Goal: Find specific page/section: Find specific page/section

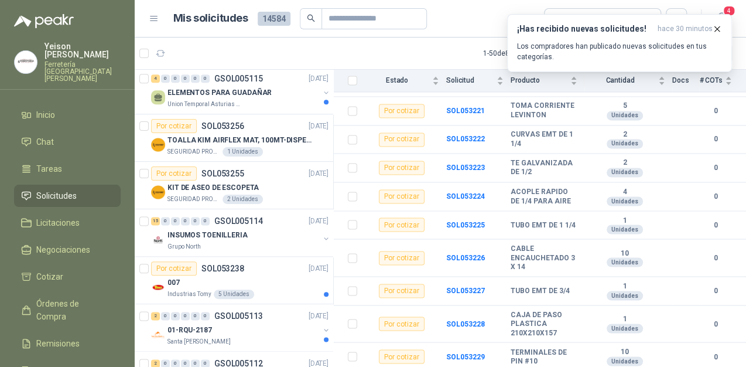
scroll to position [468, 0]
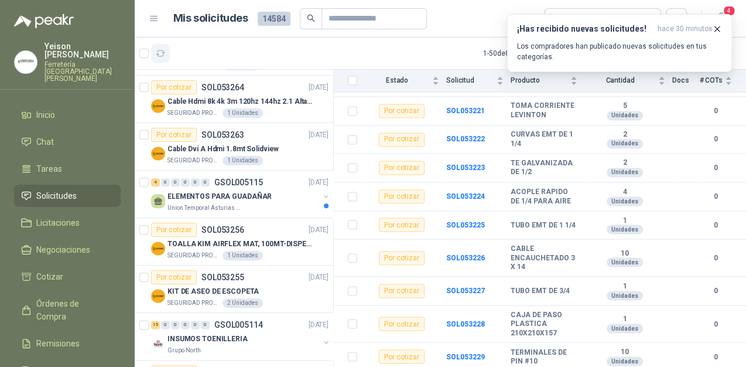
click at [166, 50] on button "button" at bounding box center [160, 53] width 19 height 19
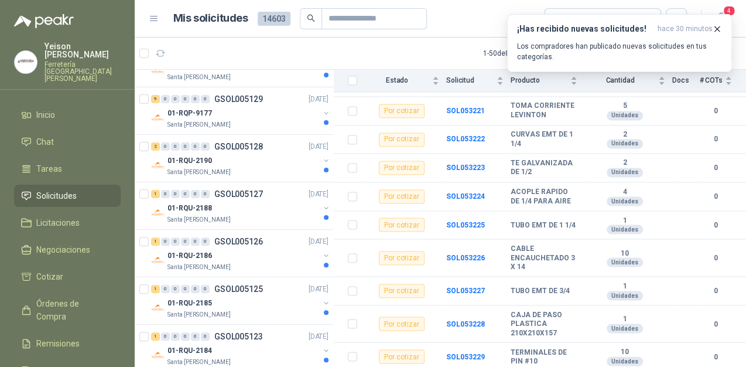
scroll to position [0, 0]
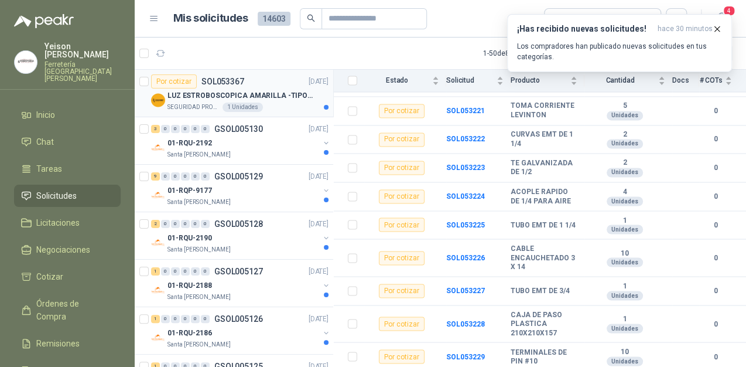
click at [234, 90] on p "LUZ ESTROBOSCOPICA AMARILLA -TIPO BALA" at bounding box center [240, 95] width 146 height 11
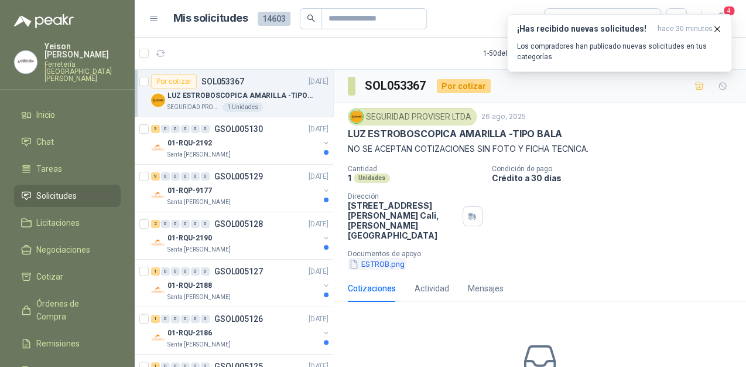
click at [368, 258] on button "ESTROB.png" at bounding box center [377, 264] width 58 height 12
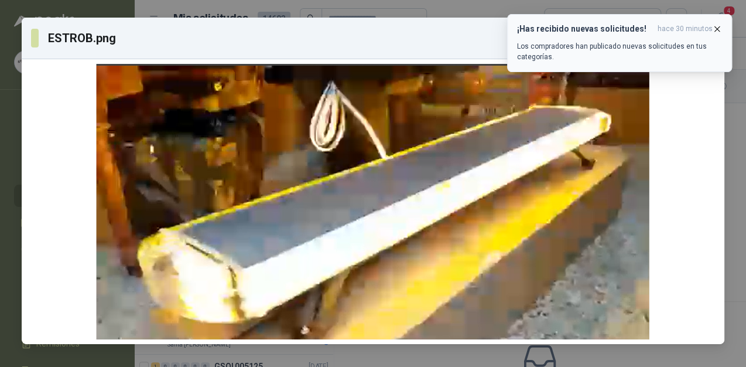
click at [717, 28] on icon "button" at bounding box center [717, 28] width 5 height 5
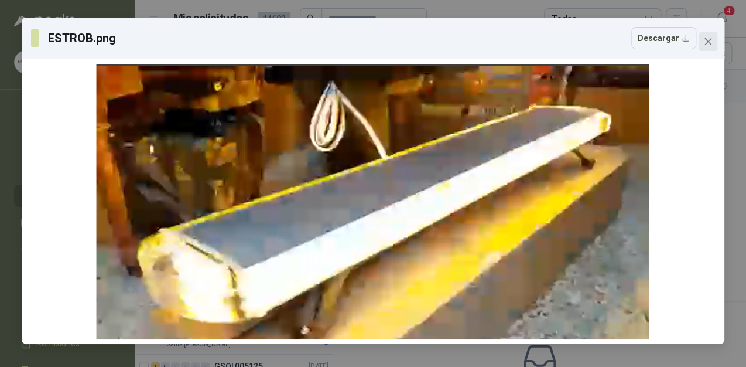
click at [710, 43] on icon "close" at bounding box center [707, 41] width 7 height 7
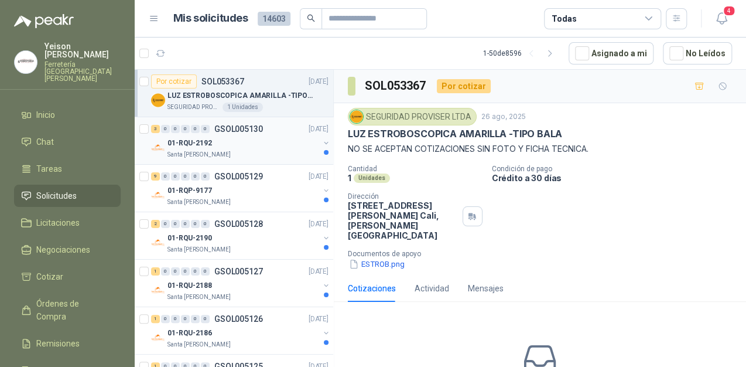
click at [258, 135] on div "3 0 0 0 0 0 GSOL005130 [DATE]" at bounding box center [241, 129] width 180 height 14
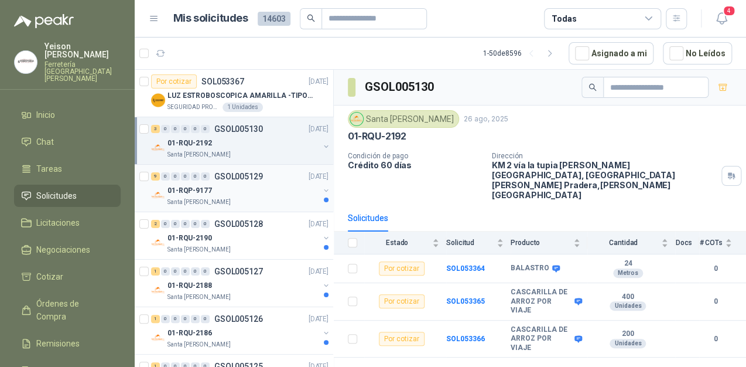
click at [255, 198] on div "Santa [PERSON_NAME]" at bounding box center [243, 201] width 152 height 9
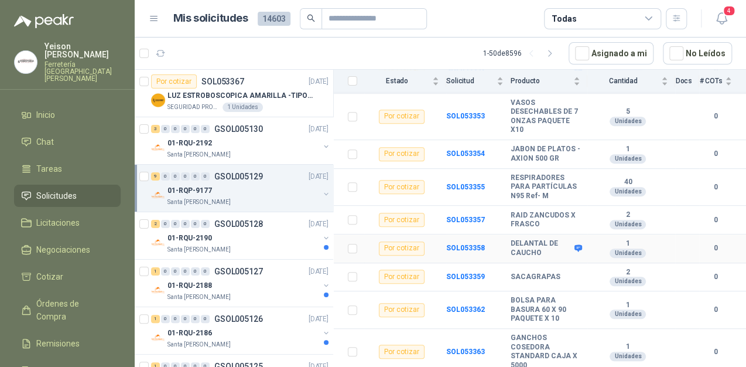
scroll to position [208, 0]
click at [238, 234] on div "01-RQU-2190" at bounding box center [243, 238] width 152 height 14
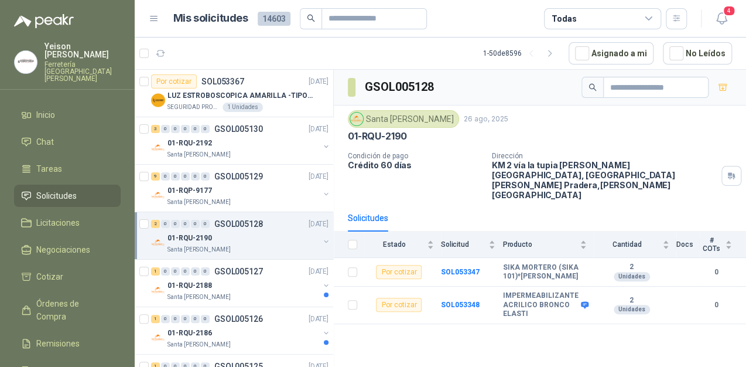
scroll to position [47, 0]
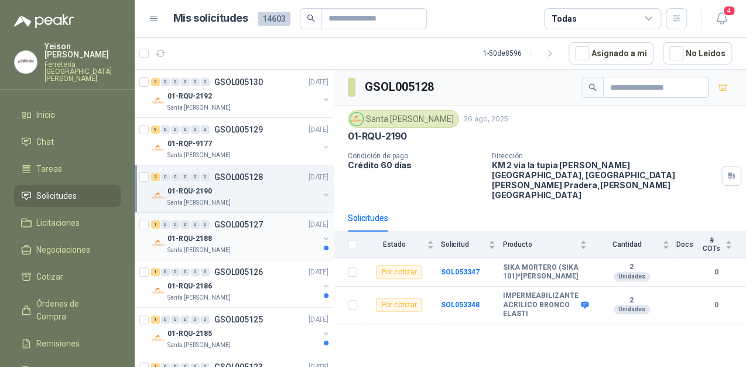
click at [251, 237] on div "01-RQU-2188" at bounding box center [243, 238] width 152 height 14
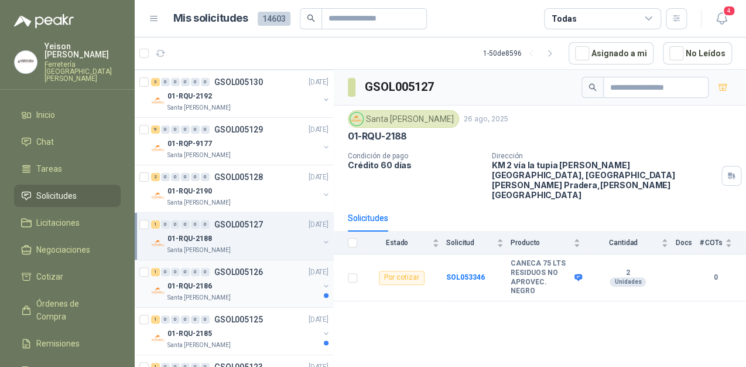
click at [238, 280] on div "01-RQU-2186" at bounding box center [243, 286] width 152 height 14
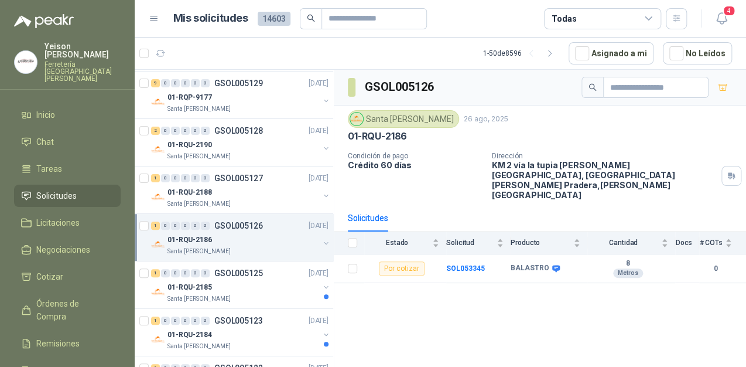
scroll to position [141, 0]
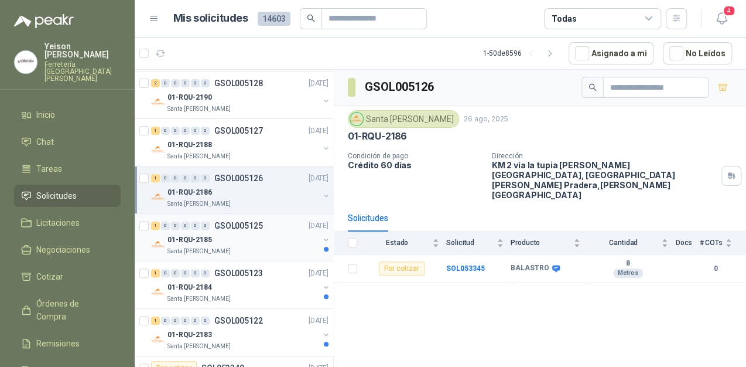
click at [240, 234] on div "01-RQU-2185" at bounding box center [243, 239] width 152 height 14
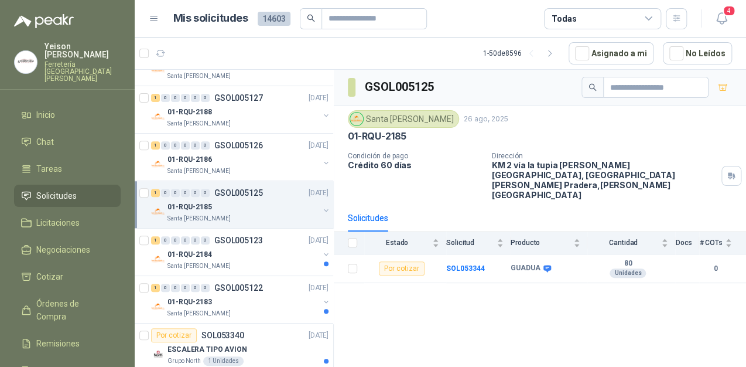
scroll to position [234, 0]
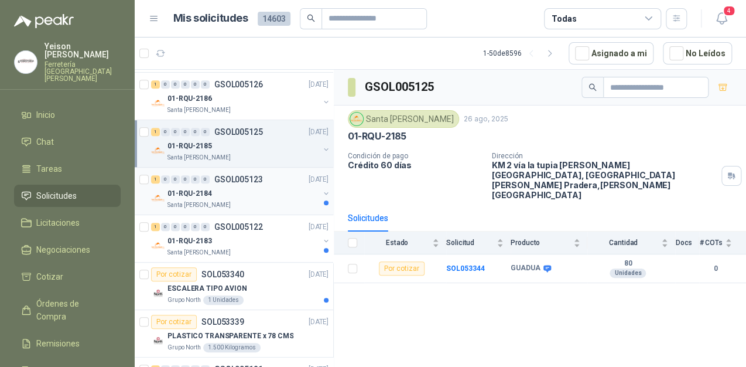
click at [256, 196] on div "01-RQU-2184" at bounding box center [243, 193] width 152 height 14
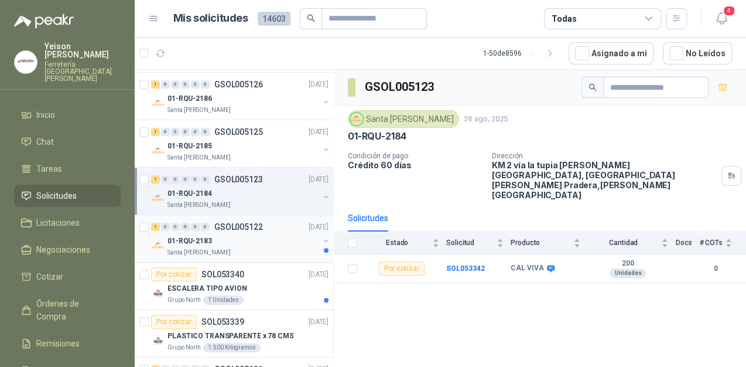
click at [260, 235] on div "01-RQU-2183" at bounding box center [243, 241] width 152 height 14
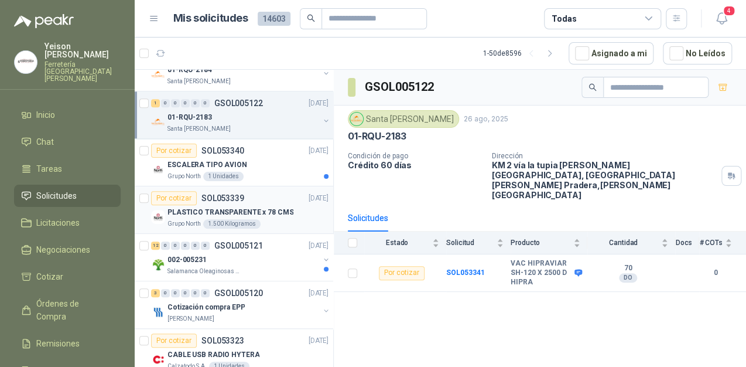
scroll to position [375, 0]
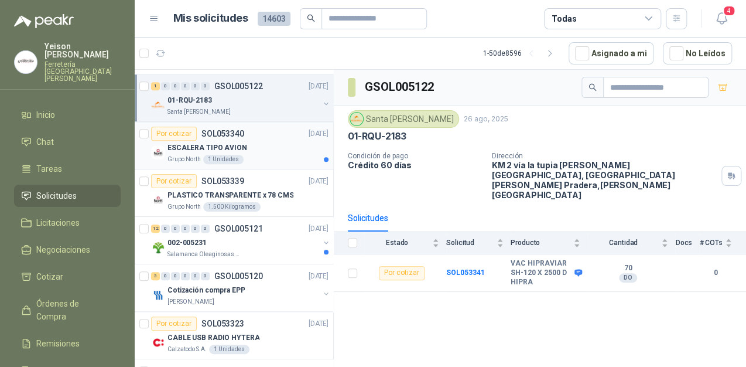
click at [262, 149] on div "ESCALERA TIPO AVION" at bounding box center [247, 148] width 161 height 14
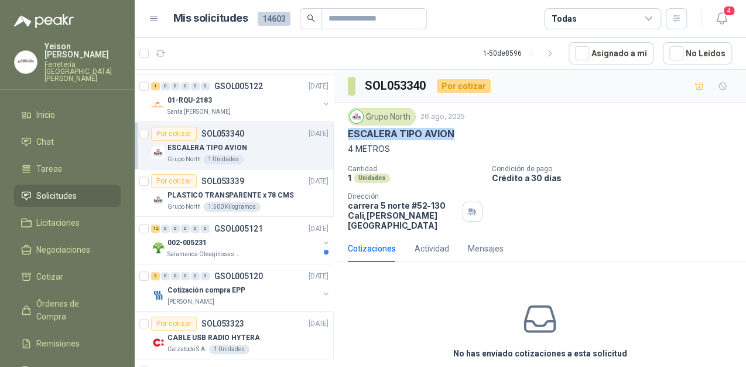
drag, startPoint x: 451, startPoint y: 133, endPoint x: 347, endPoint y: 136, distance: 104.8
click at [347, 136] on div "Grupo North 26 ago, 2025 [PERSON_NAME] TIPO AVION 4 METROS Cantidad 1 Unidades …" at bounding box center [540, 169] width 412 height 132
copy p "ESCALERA TIPO AVION"
